Goal: Task Accomplishment & Management: Use online tool/utility

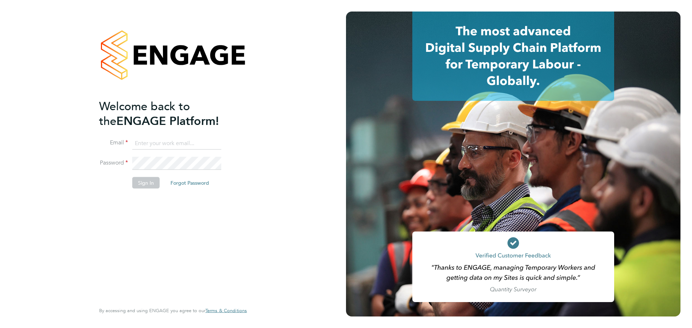
type input "frankie.hart@vistry.co.uk"
click at [150, 177] on fieldset "Email frankie.hart@vistry.co.uk Password Sign In Forgot Password" at bounding box center [169, 166] width 140 height 59
click at [152, 179] on button "Sign In" at bounding box center [145, 183] width 27 height 12
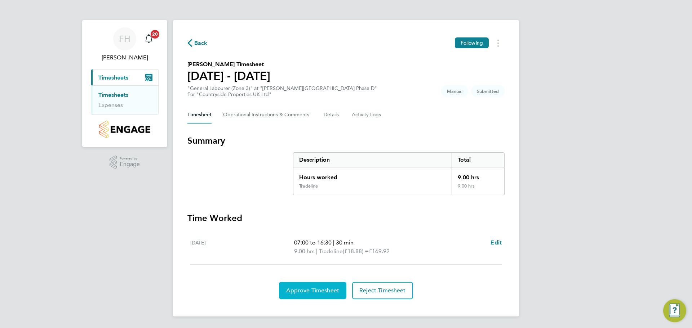
click at [296, 288] on span "Approve Timesheet" at bounding box center [312, 290] width 53 height 7
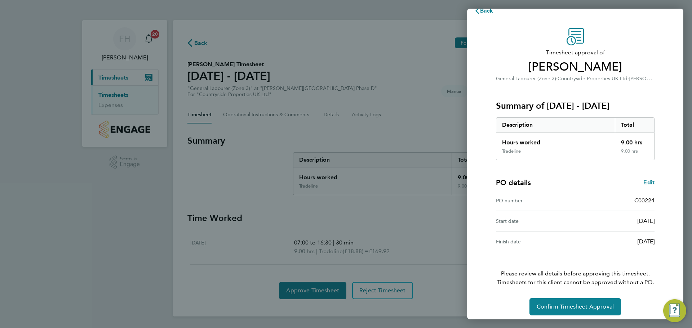
scroll to position [17, 0]
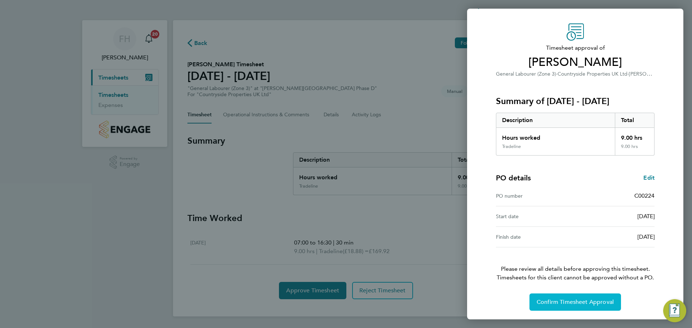
click at [561, 301] on span "Confirm Timesheet Approval" at bounding box center [574, 302] width 77 height 7
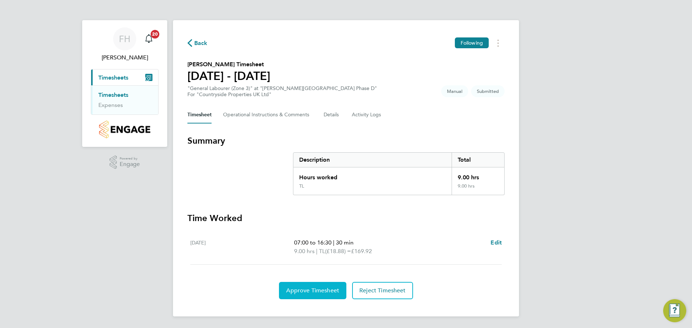
click at [321, 290] on span "Approve Timesheet" at bounding box center [312, 290] width 53 height 7
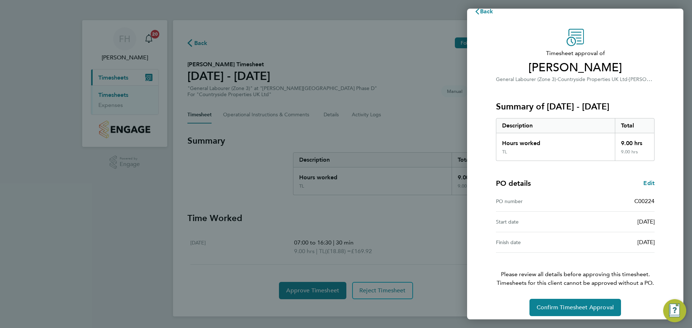
scroll to position [17, 0]
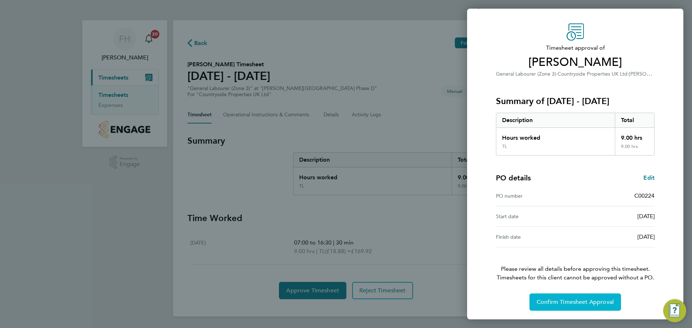
click at [554, 299] on span "Confirm Timesheet Approval" at bounding box center [574, 302] width 77 height 7
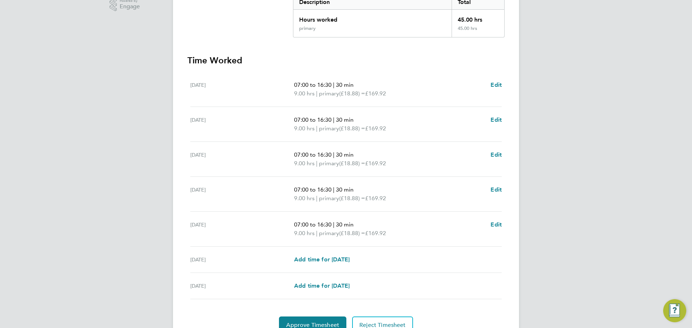
scroll to position [180, 0]
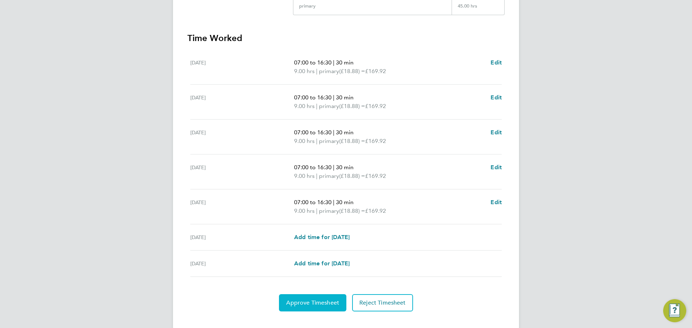
click at [298, 300] on span "Approve Timesheet" at bounding box center [312, 302] width 53 height 7
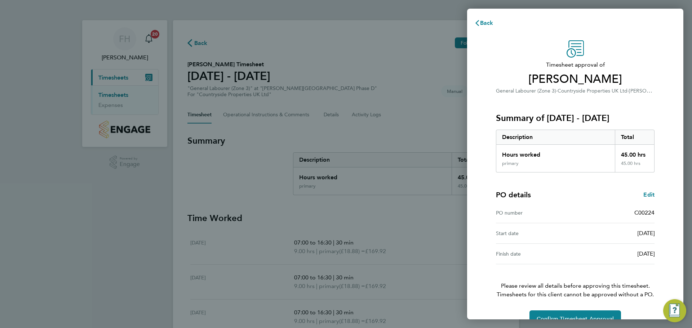
scroll to position [17, 0]
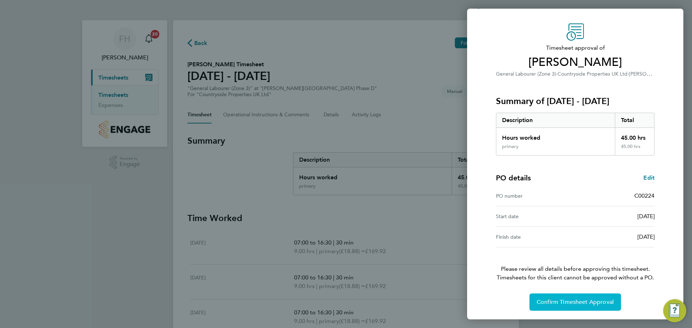
click at [567, 307] on button "Confirm Timesheet Approval" at bounding box center [575, 302] width 92 height 17
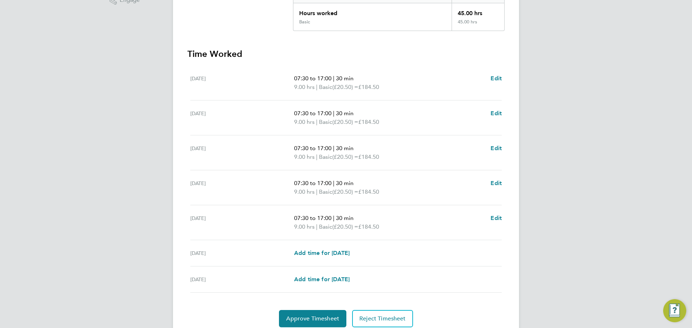
scroll to position [180, 0]
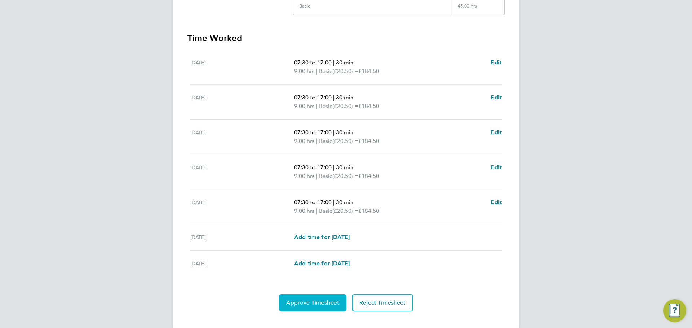
click at [311, 301] on span "Approve Timesheet" at bounding box center [312, 302] width 53 height 7
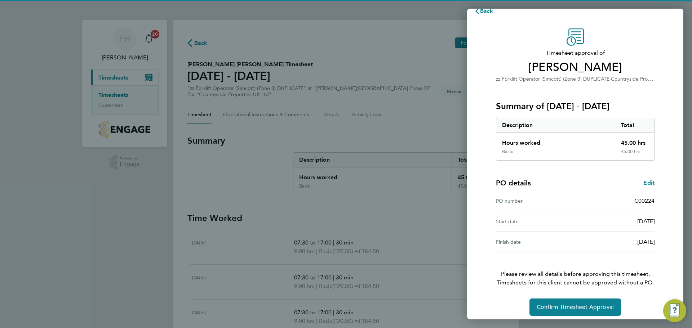
scroll to position [17, 0]
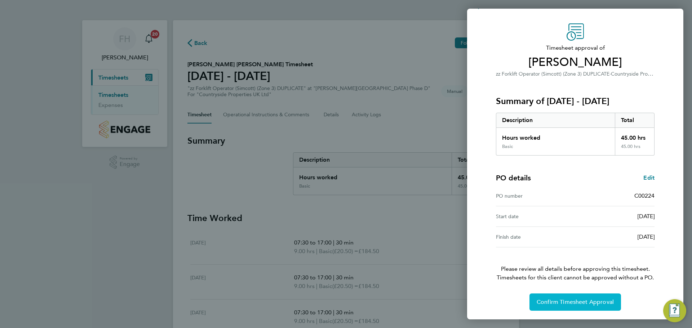
click at [562, 301] on span "Confirm Timesheet Approval" at bounding box center [574, 302] width 77 height 7
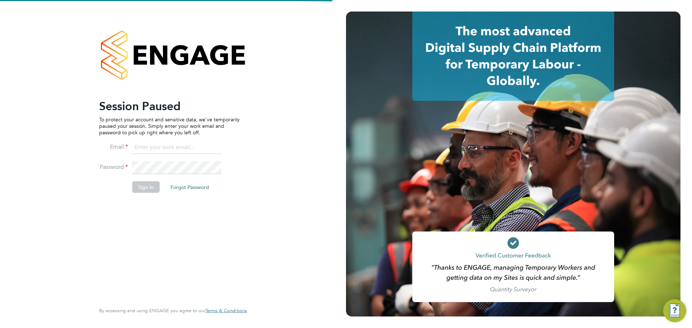
type input "[PERSON_NAME][EMAIL_ADDRESS][PERSON_NAME][DOMAIN_NAME]"
